Goal: Task Accomplishment & Management: Manage account settings

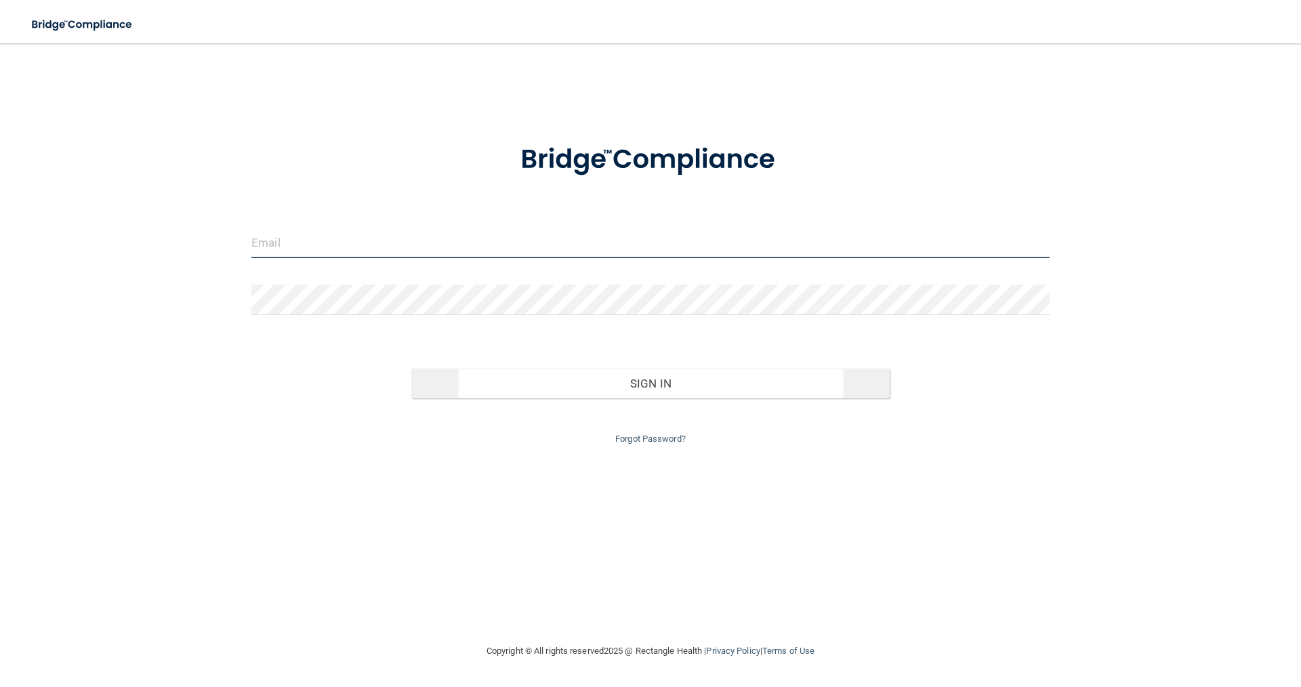
type input "[PERSON_NAME][EMAIL_ADDRESS][DOMAIN_NAME]"
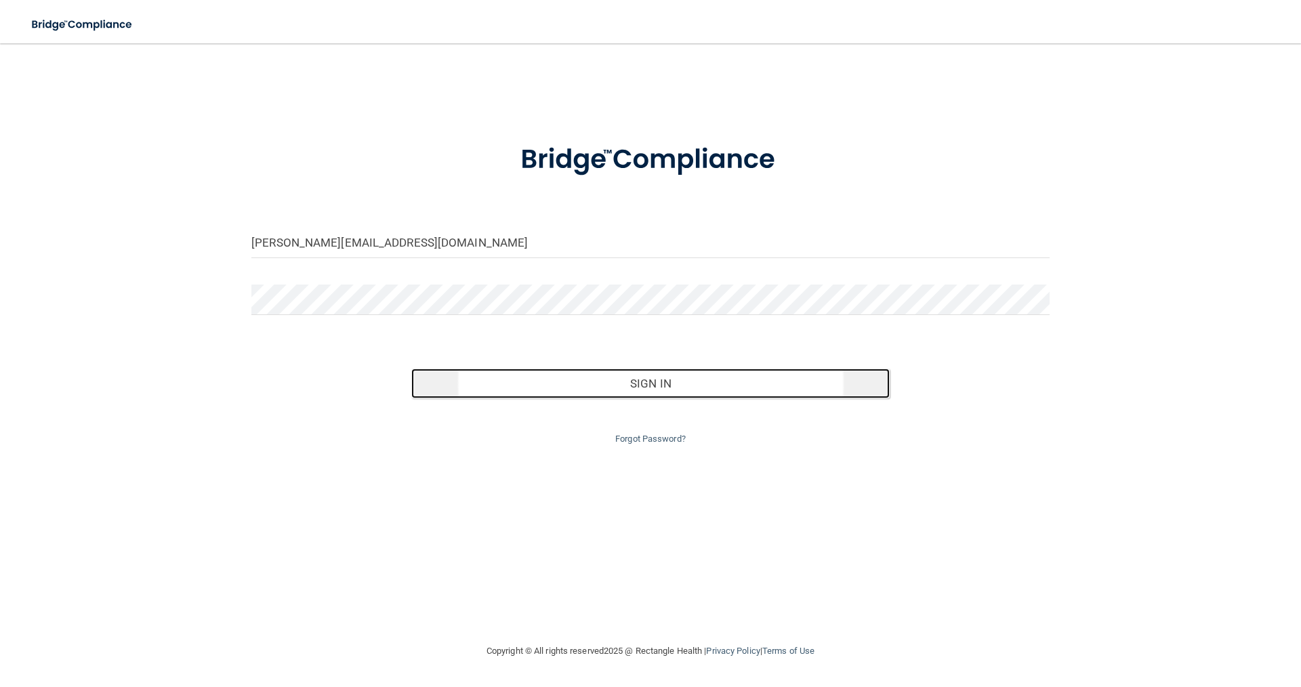
click at [714, 383] on button "Sign In" at bounding box center [650, 384] width 479 height 30
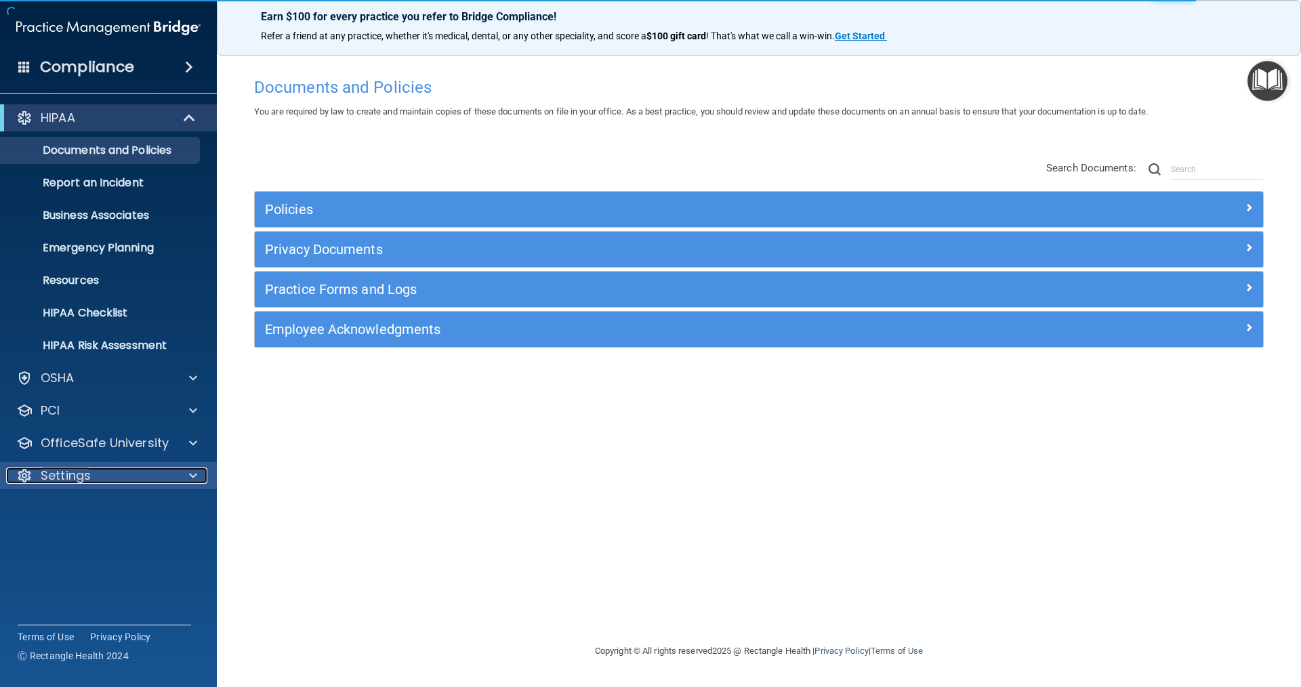
click at [108, 472] on div "Settings" at bounding box center [90, 476] width 168 height 16
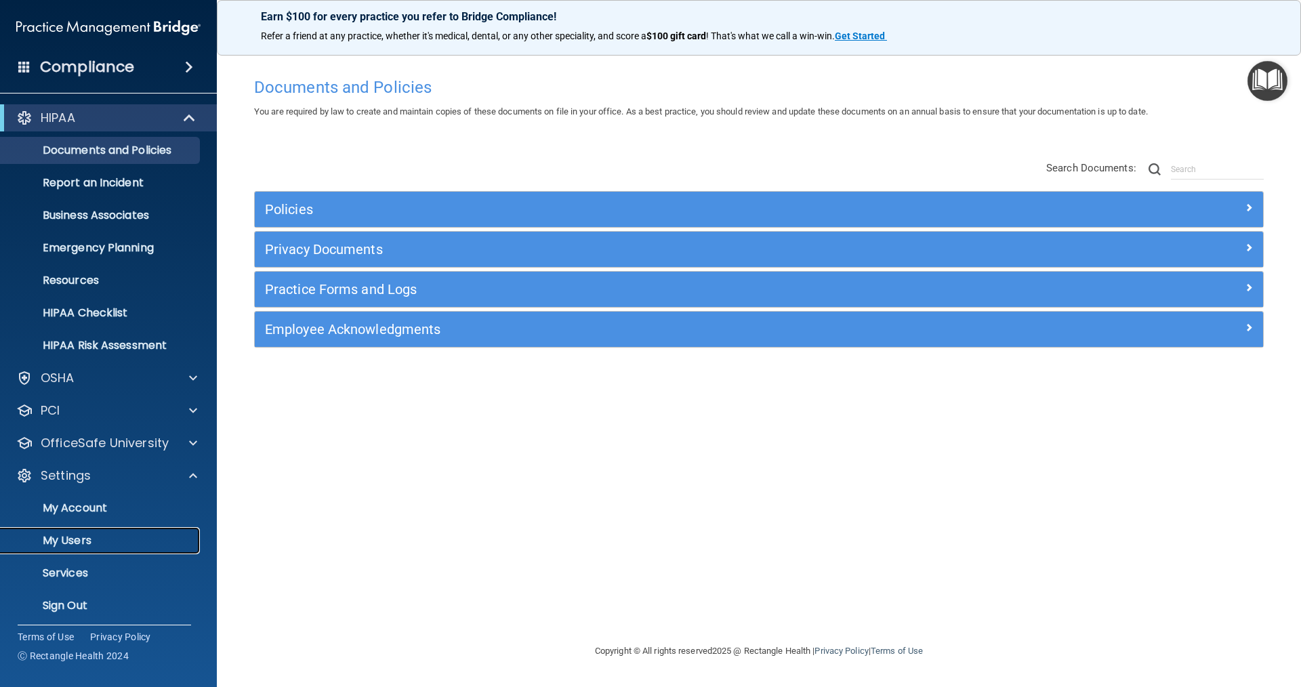
click at [88, 546] on p "My Users" at bounding box center [101, 541] width 185 height 14
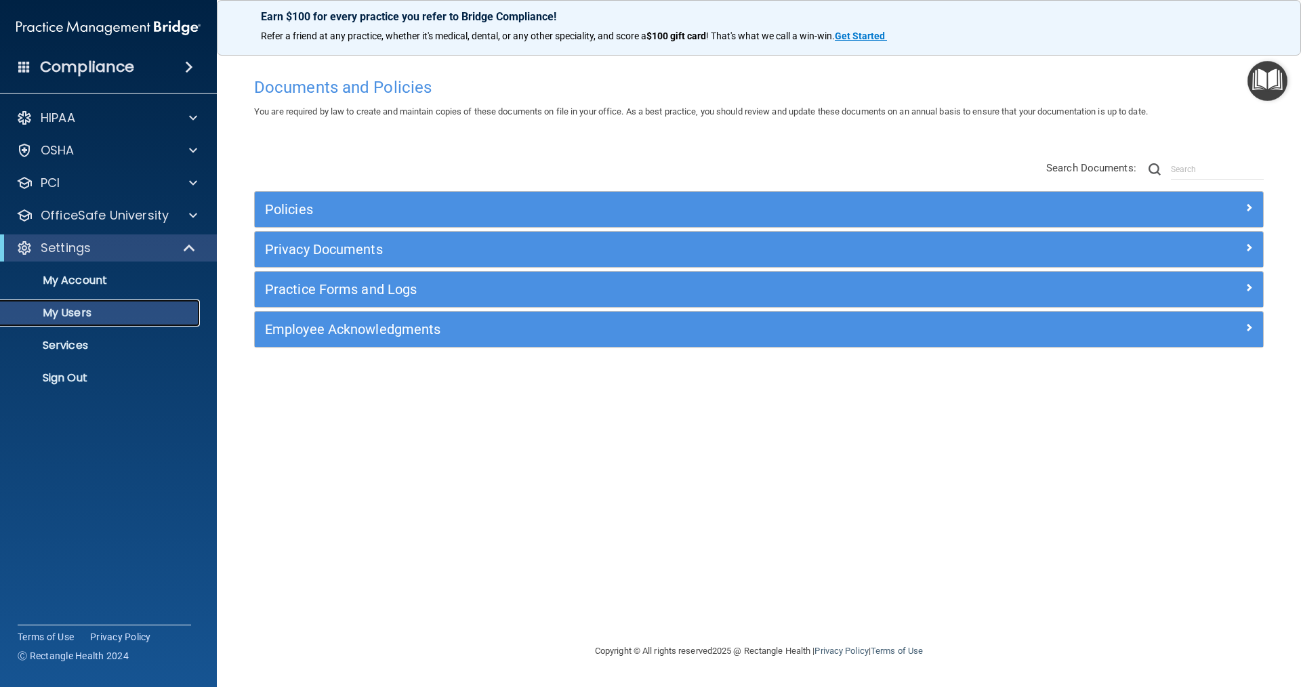
select select "20"
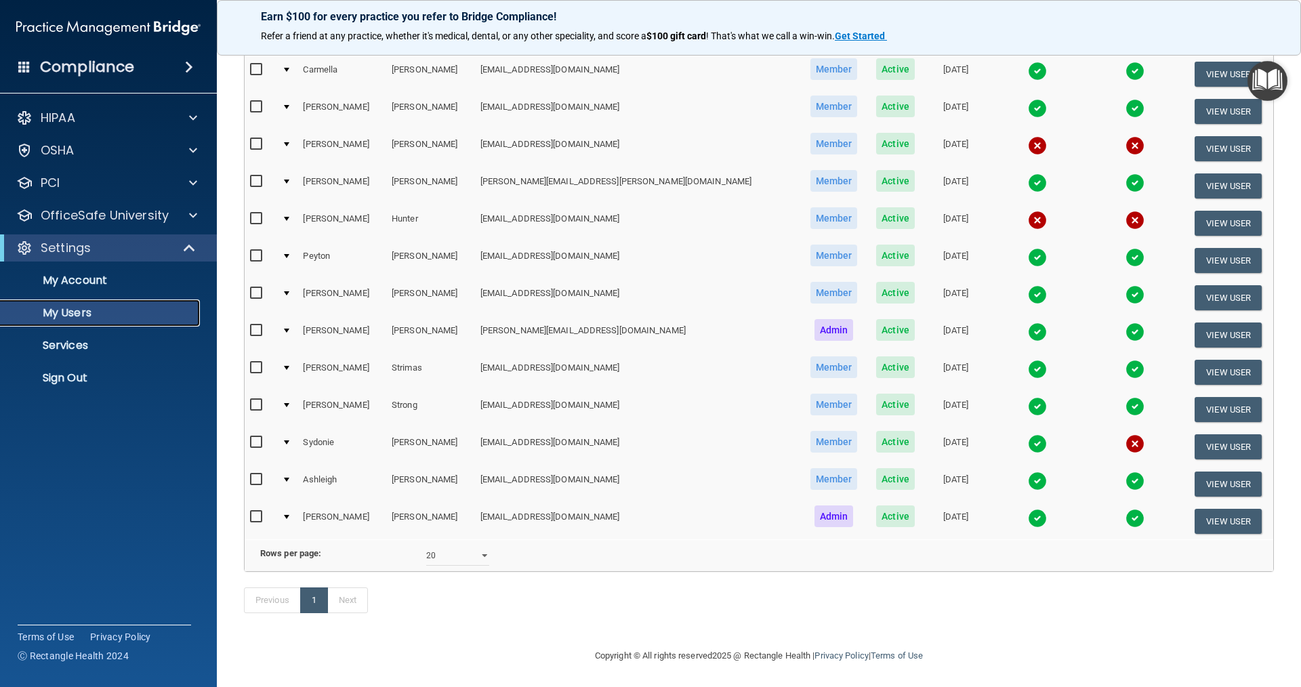
scroll to position [211, 0]
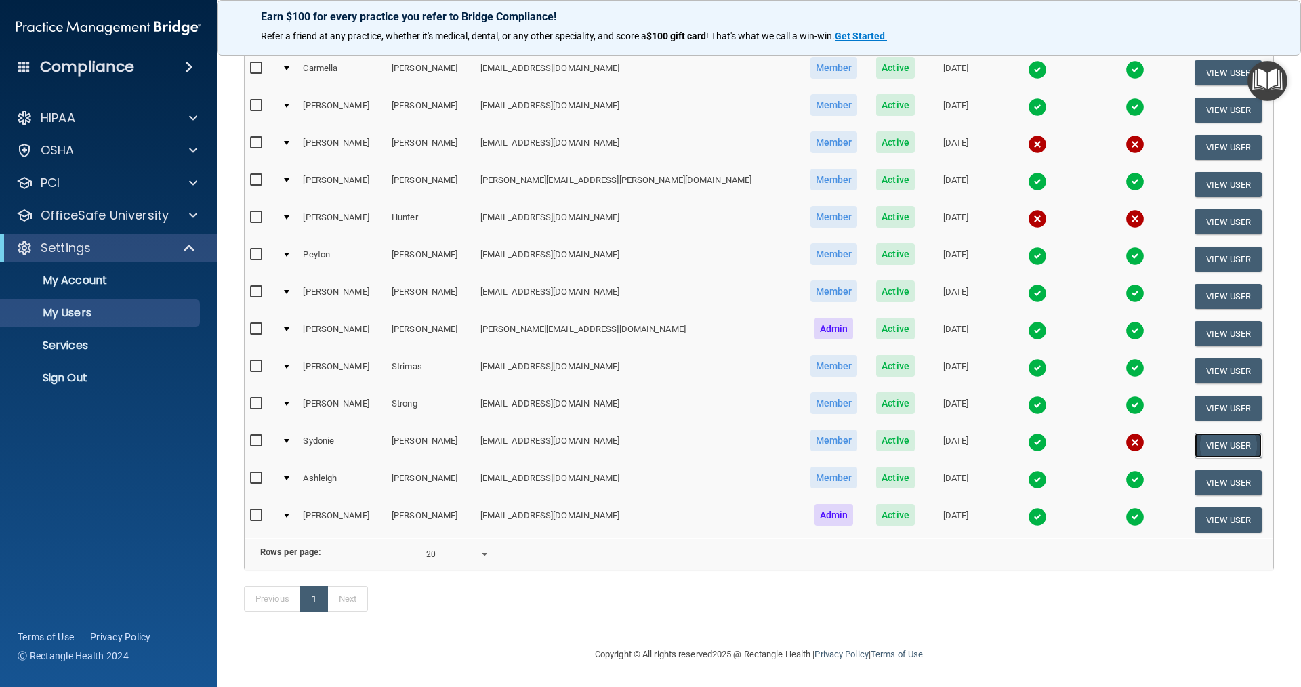
click at [1217, 433] on button "View User" at bounding box center [1228, 445] width 67 height 25
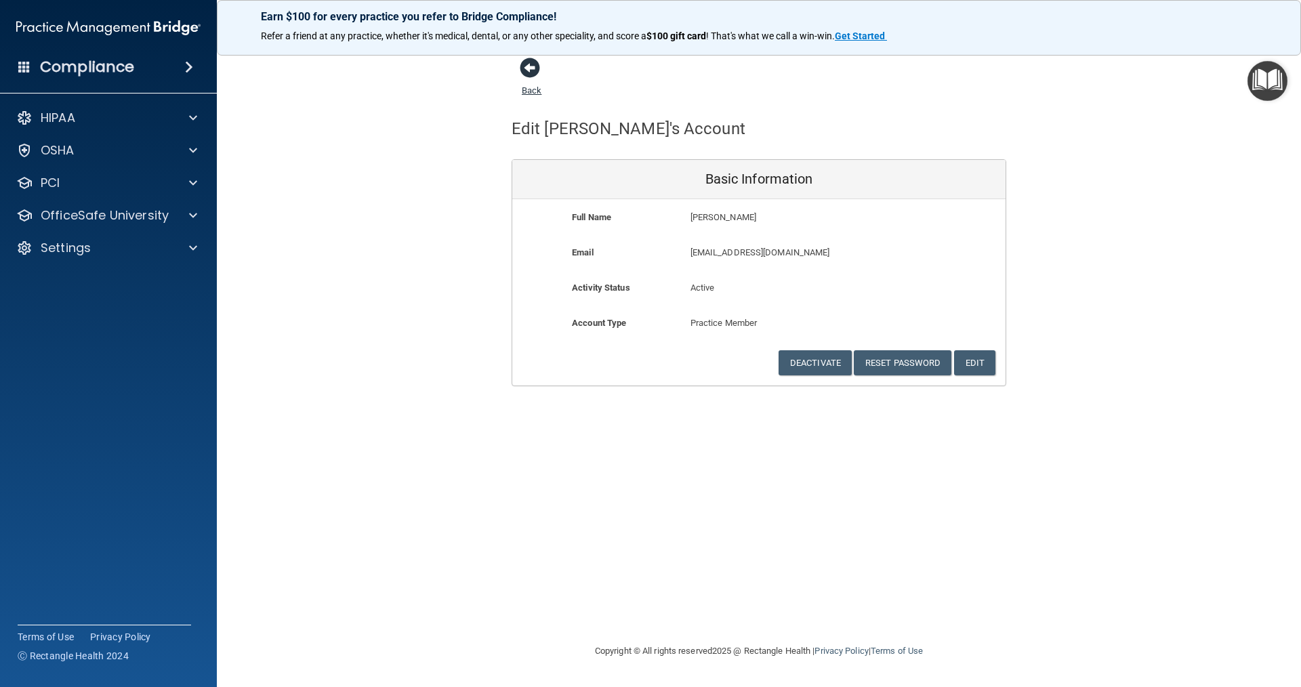
click at [532, 70] on span at bounding box center [530, 68] width 20 height 20
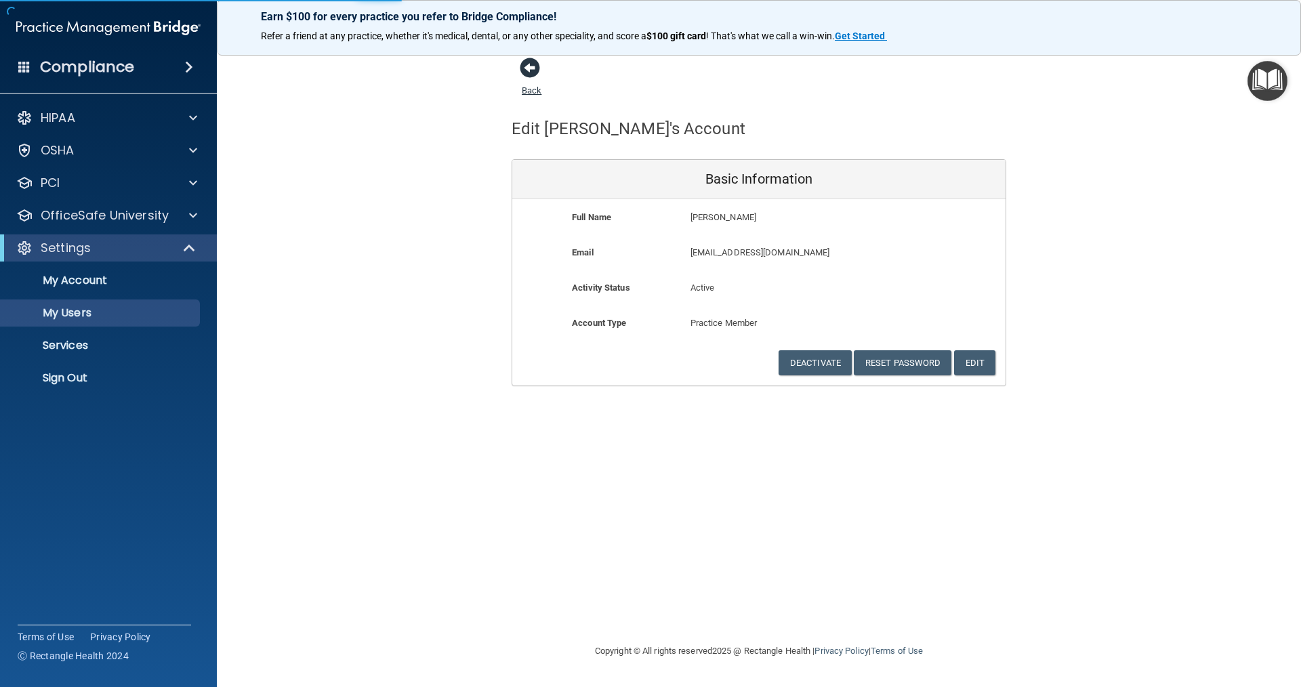
select select "20"
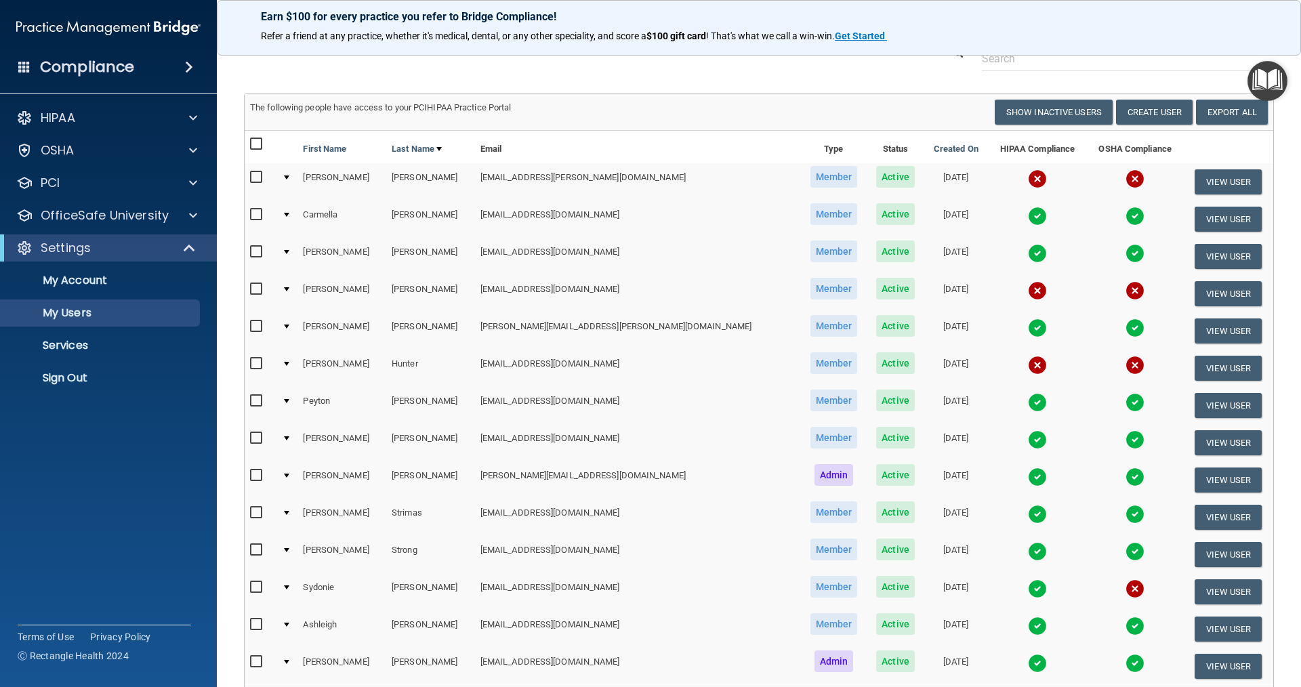
scroll to position [68, 0]
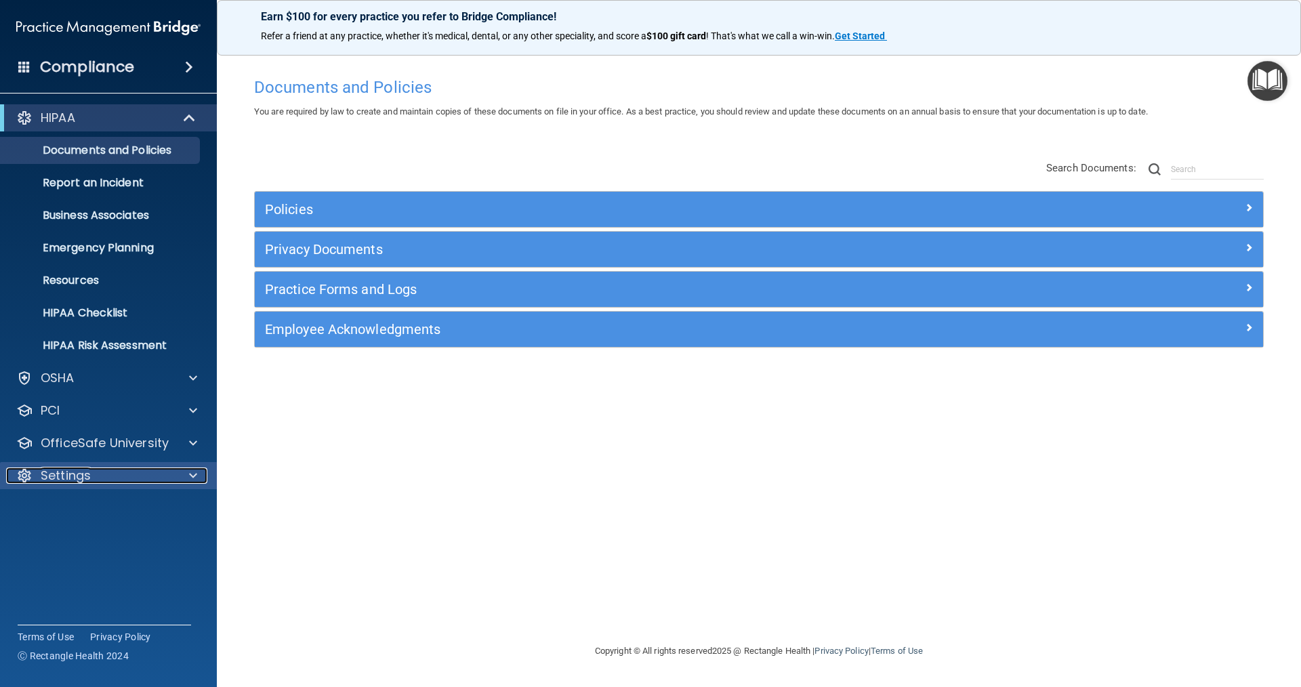
click at [62, 472] on p "Settings" at bounding box center [66, 476] width 50 height 16
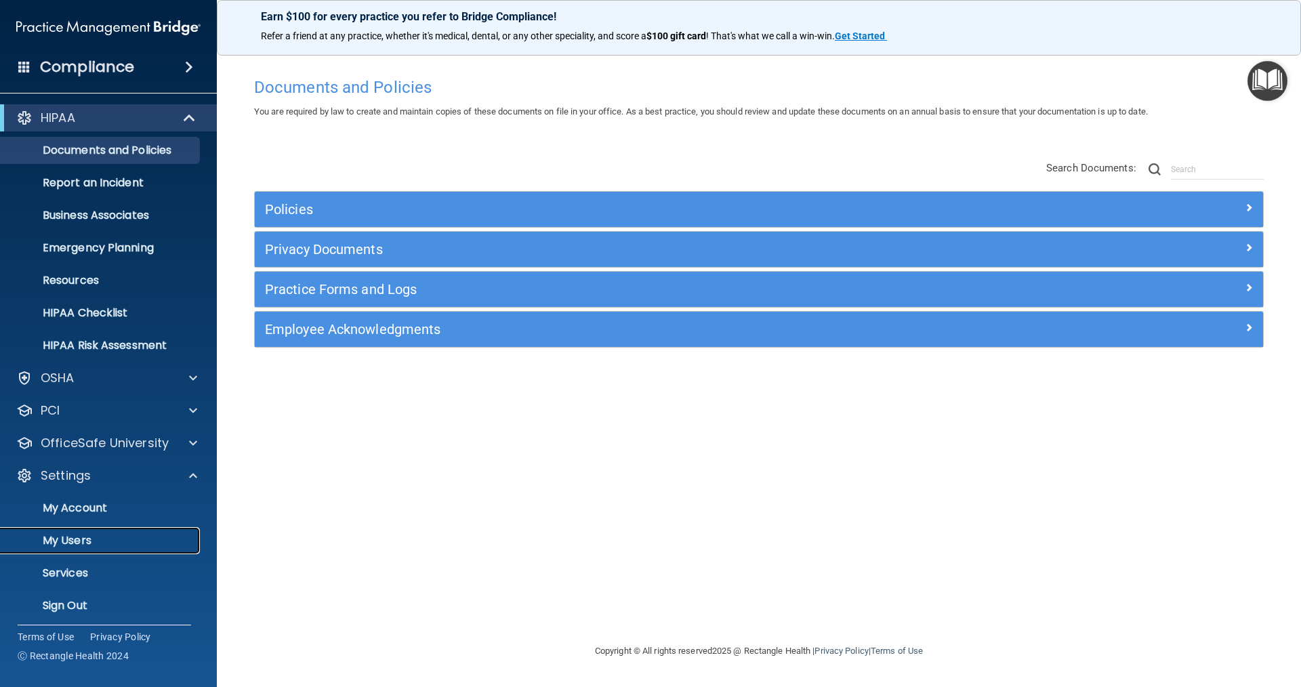
click at [56, 537] on p "My Users" at bounding box center [101, 541] width 185 height 14
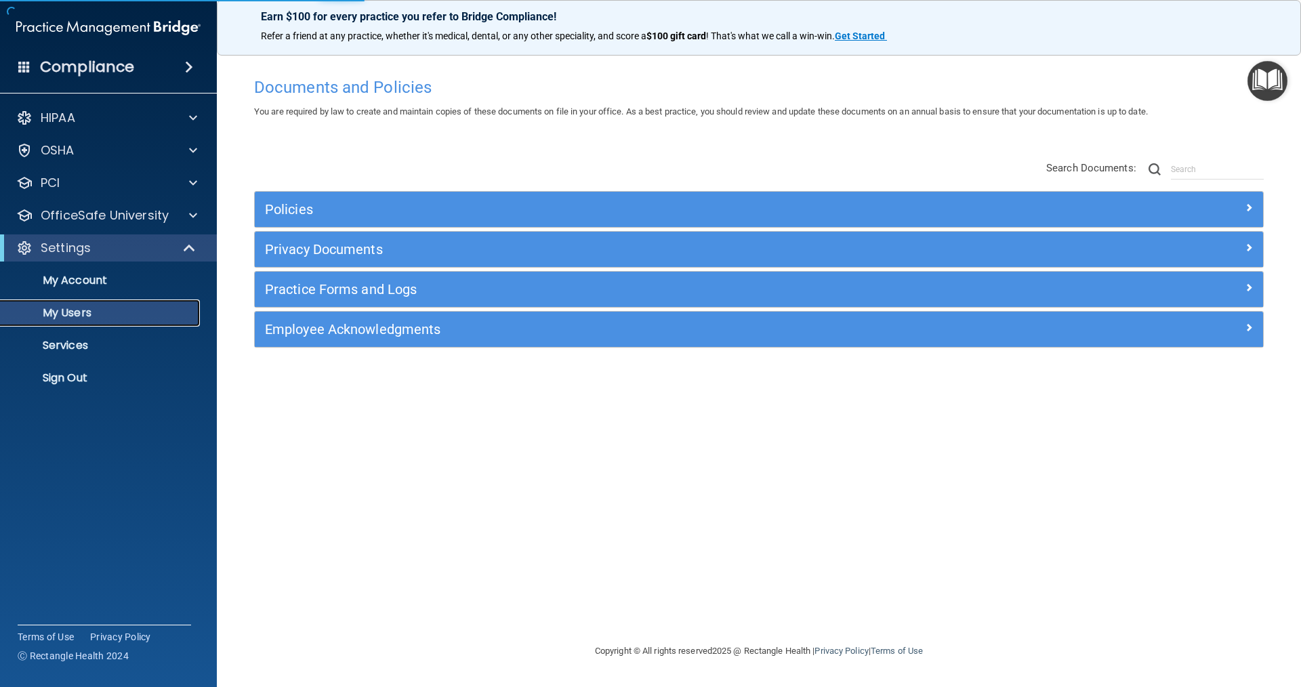
select select "20"
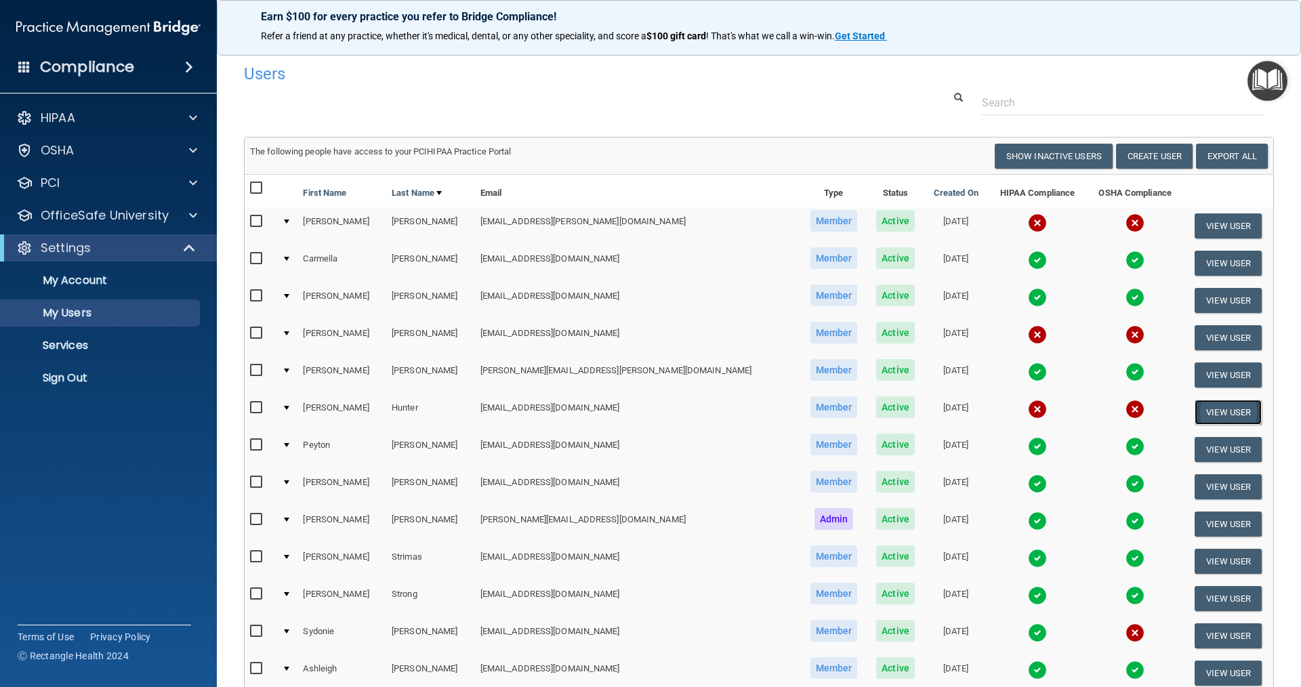
click at [1201, 407] on button "View User" at bounding box center [1228, 412] width 67 height 25
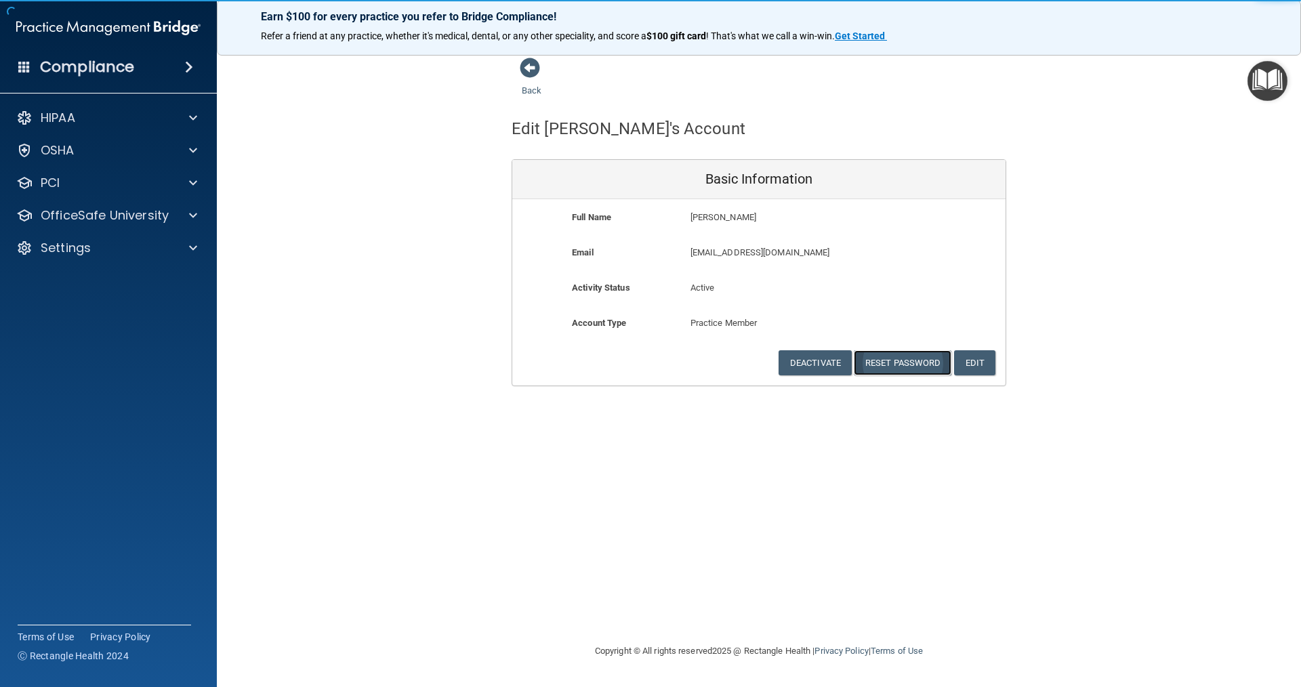
click at [921, 359] on button "Reset Password" at bounding box center [903, 362] width 98 height 25
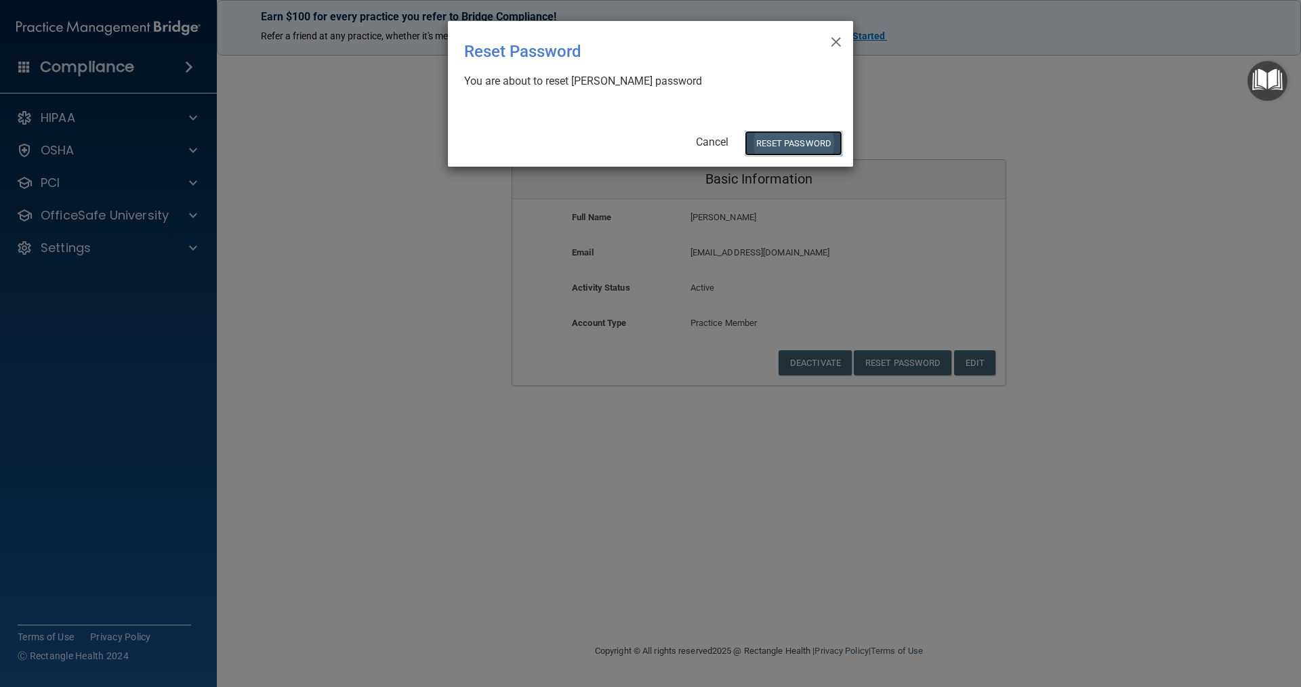
click at [813, 139] on button "Reset Password" at bounding box center [794, 143] width 98 height 25
